Goal: Task Accomplishment & Management: Manage account settings

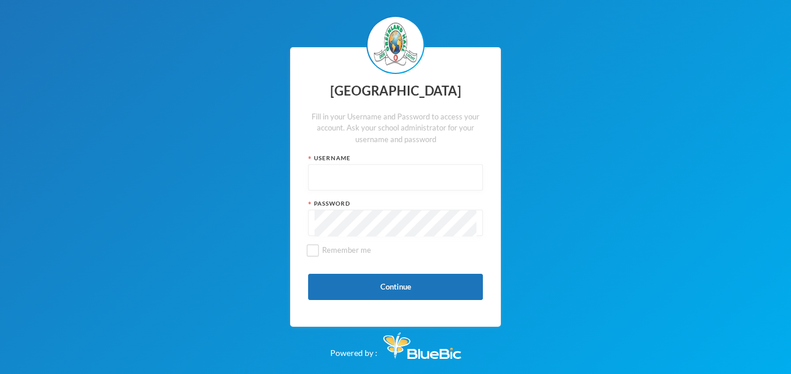
drag, startPoint x: 353, startPoint y: 164, endPoint x: 353, endPoint y: 179, distance: 15.2
click at [353, 179] on div "Username" at bounding box center [395, 172] width 175 height 37
click at [353, 179] on input "text" at bounding box center [396, 178] width 162 height 26
type input "glhcs27"
click at [379, 287] on button "Continue" at bounding box center [395, 287] width 175 height 26
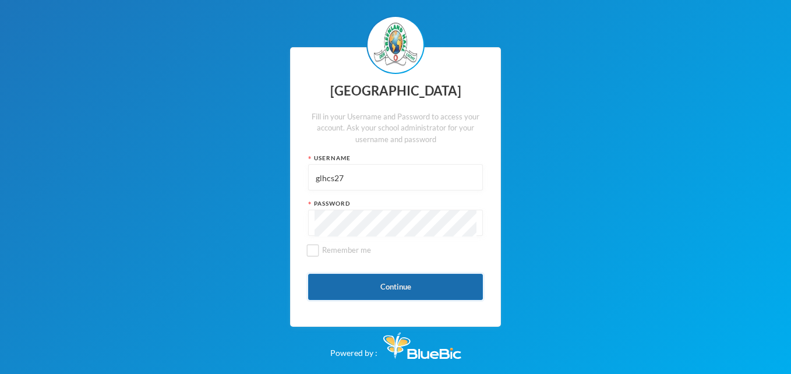
click at [364, 285] on button "Continue" at bounding box center [395, 287] width 175 height 26
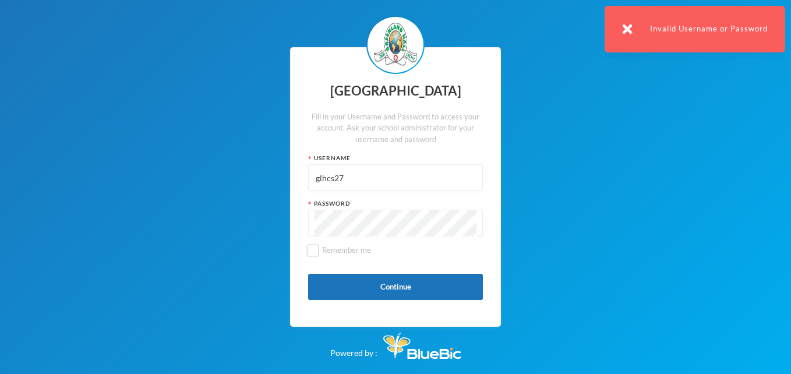
click at [356, 178] on input "glhcs27" at bounding box center [396, 178] width 162 height 26
click at [327, 183] on input "glhcs27" at bounding box center [396, 178] width 162 height 26
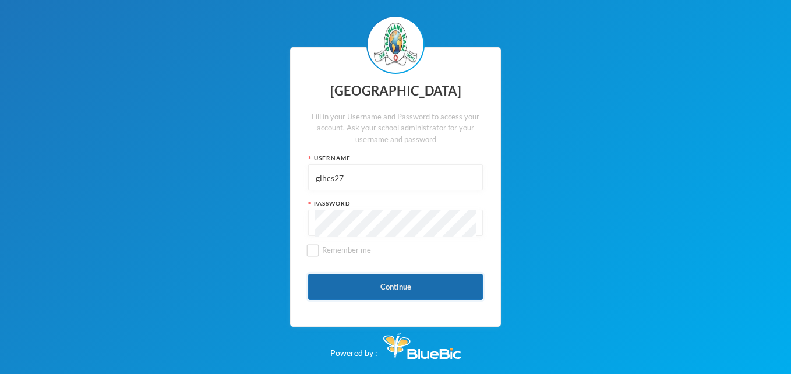
click at [365, 281] on button "Continue" at bounding box center [395, 287] width 175 height 26
